Goal: Task Accomplishment & Management: Use online tool/utility

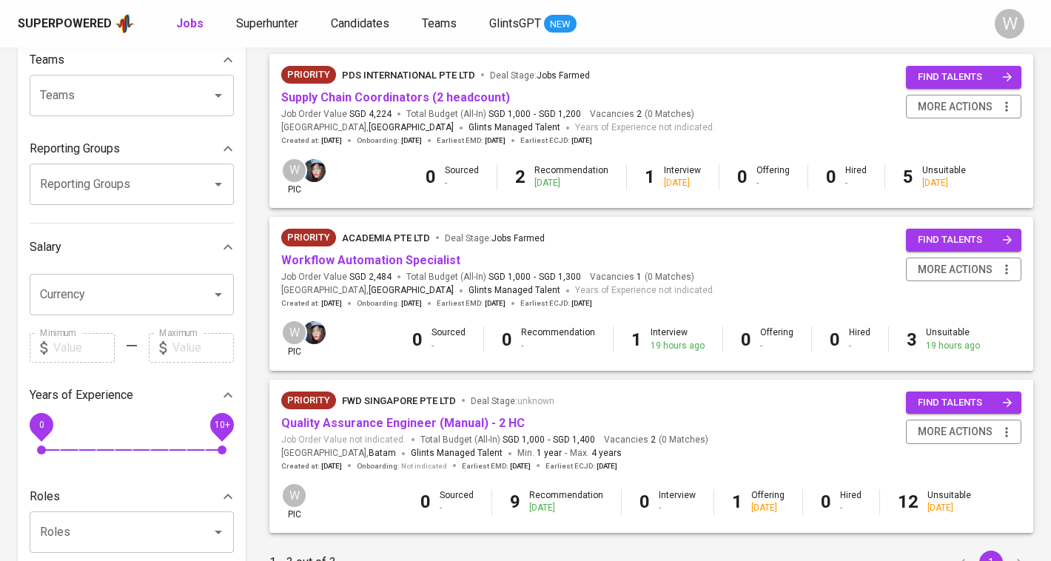
scroll to position [164, 0]
click at [391, 262] on link "Workflow Automation Specialist" at bounding box center [370, 259] width 179 height 14
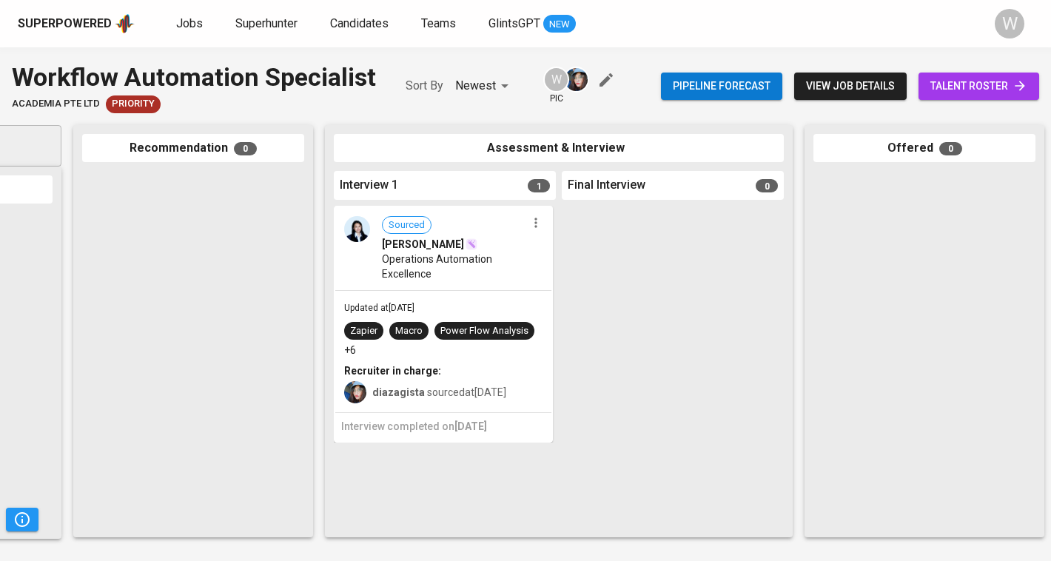
scroll to position [0, 239]
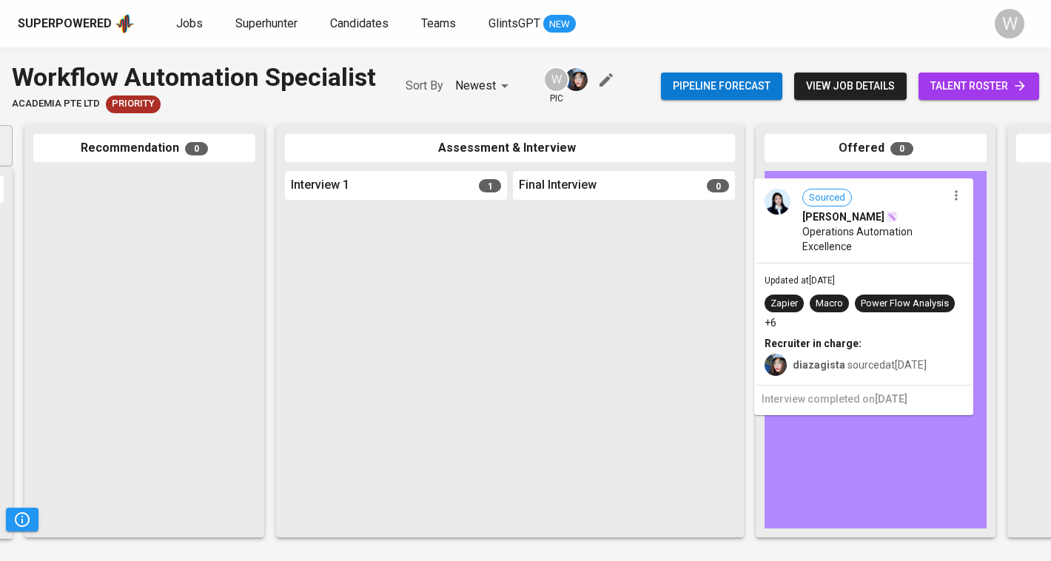
drag, startPoint x: 397, startPoint y: 280, endPoint x: 867, endPoint y: 260, distance: 470.3
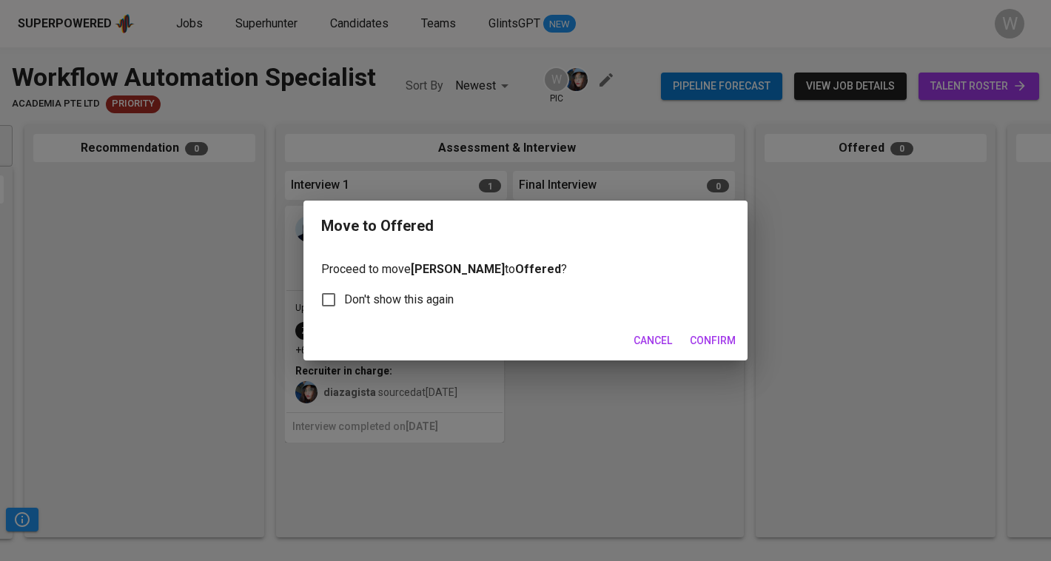
click at [701, 339] on span "Confirm" at bounding box center [713, 341] width 46 height 18
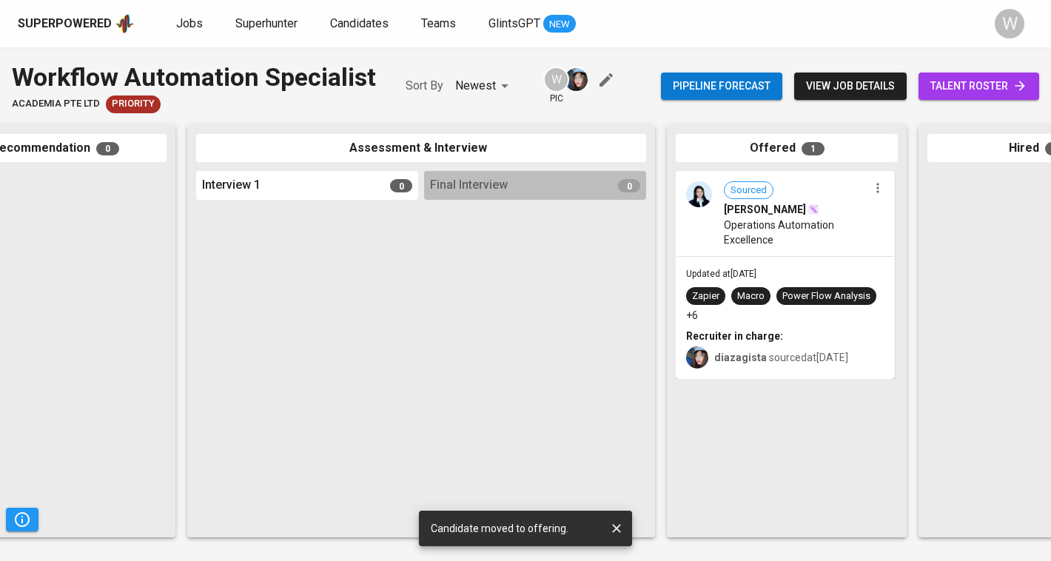
scroll to position [0, 326]
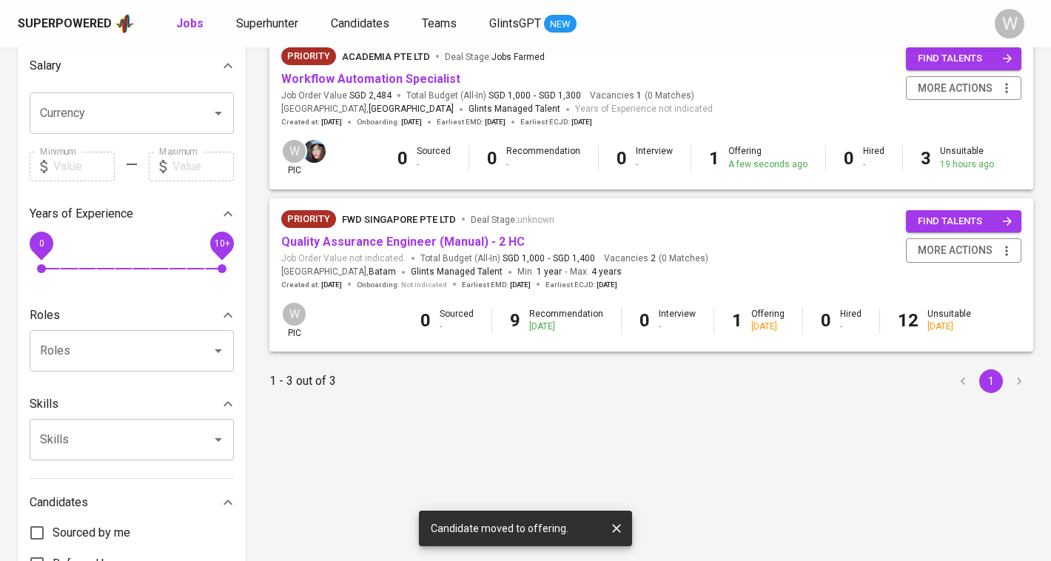
scroll to position [346, 0]
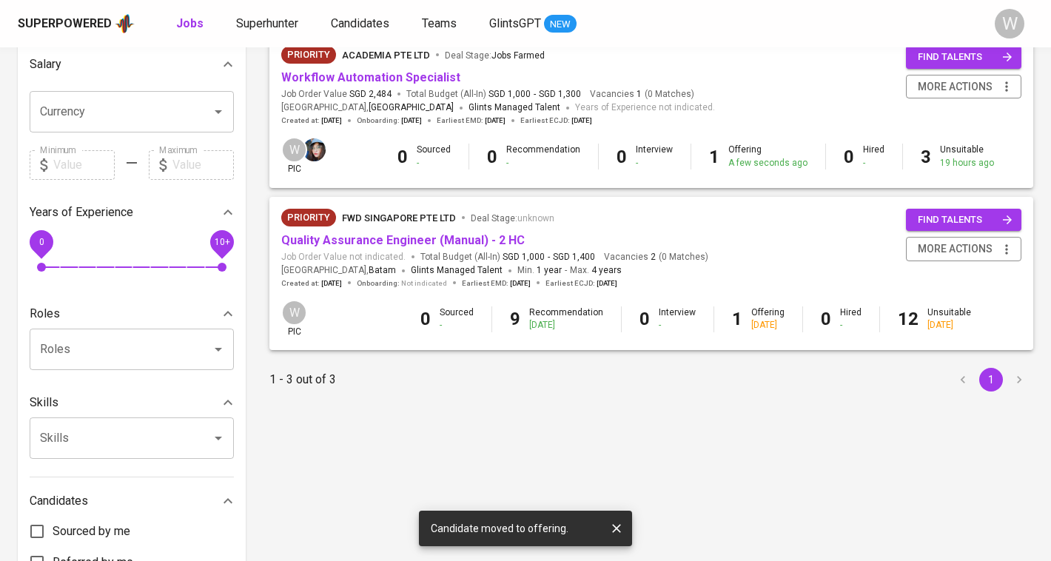
click at [248, 35] on div "Superpowered Jobs Superhunter Candidates Teams GlintsGPT NEW W" at bounding box center [525, 23] width 1051 height 47
click at [250, 28] on span "Superhunter" at bounding box center [267, 23] width 62 height 14
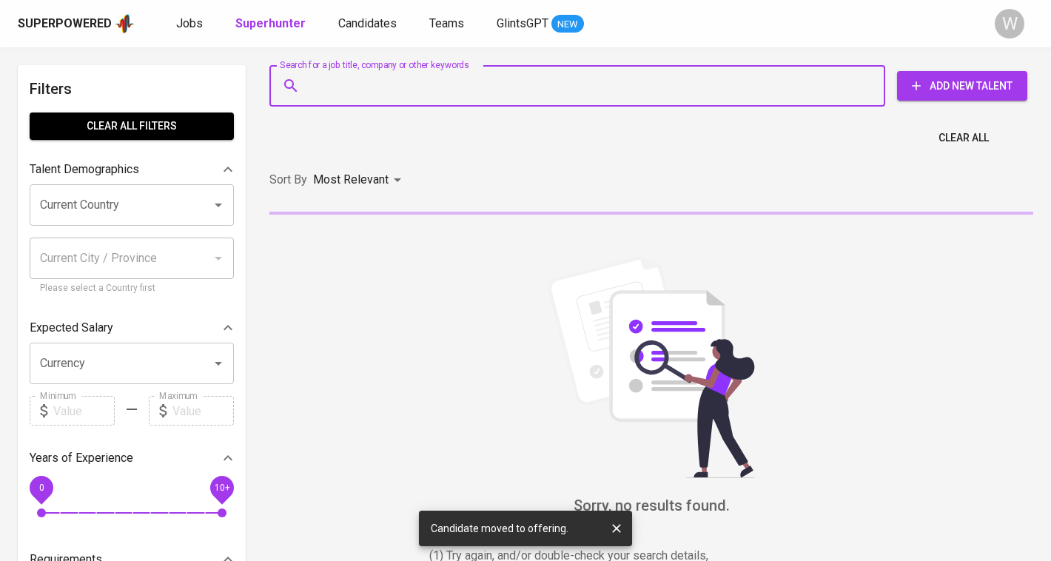
click at [360, 92] on input "Search for a job title, company or other keywords" at bounding box center [581, 86] width 551 height 28
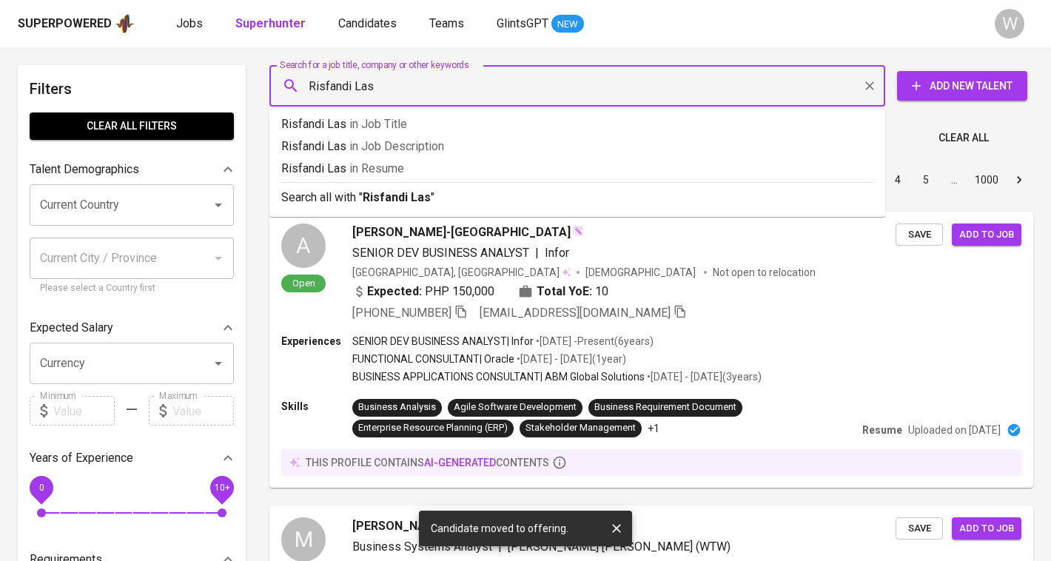
type input "Risfandi Lase"
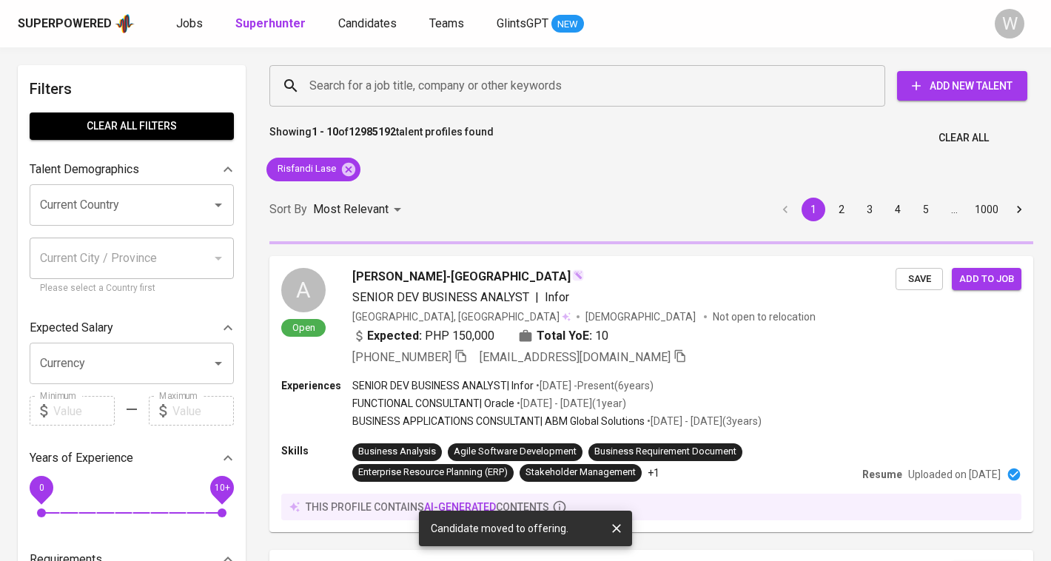
click at [409, 194] on div "Sort By Most Relevant MOST_RELEVANT 1 2 3 4 5 … 1000" at bounding box center [650, 209] width 781 height 45
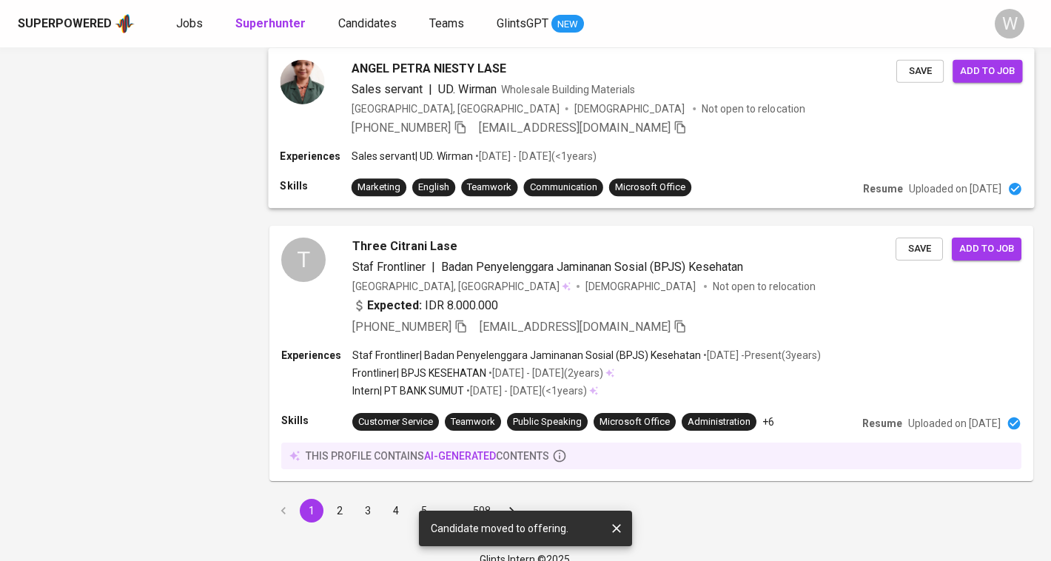
scroll to position [2139, 0]
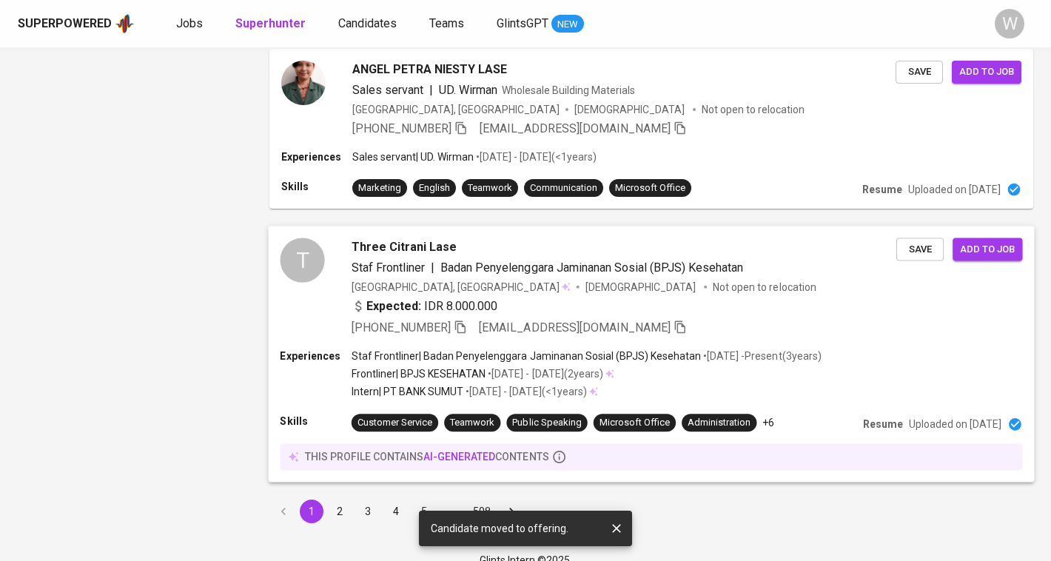
click at [463, 260] on span "Badan Penyelenggara Jaminanan Sosial (BPJS) Kesehatan" at bounding box center [591, 267] width 303 height 14
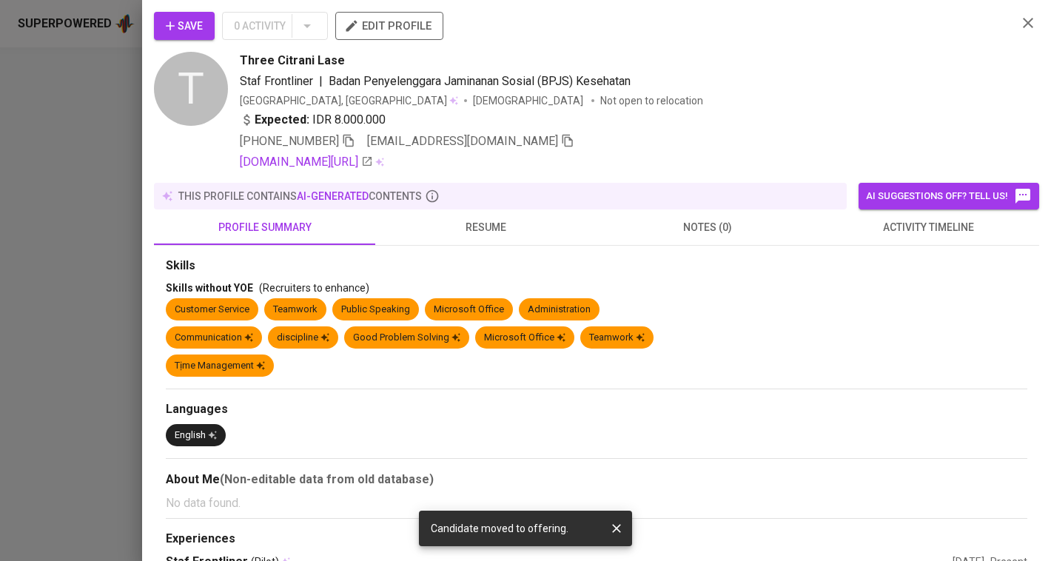
click at [549, 232] on span "resume" at bounding box center [485, 227] width 203 height 18
